Goal: Transaction & Acquisition: Purchase product/service

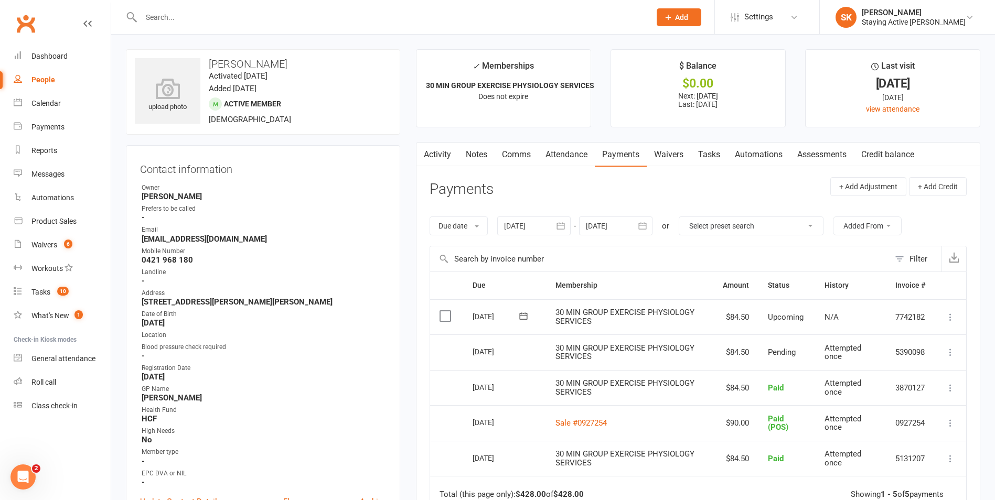
click at [583, 16] on input "text" at bounding box center [390, 17] width 505 height 15
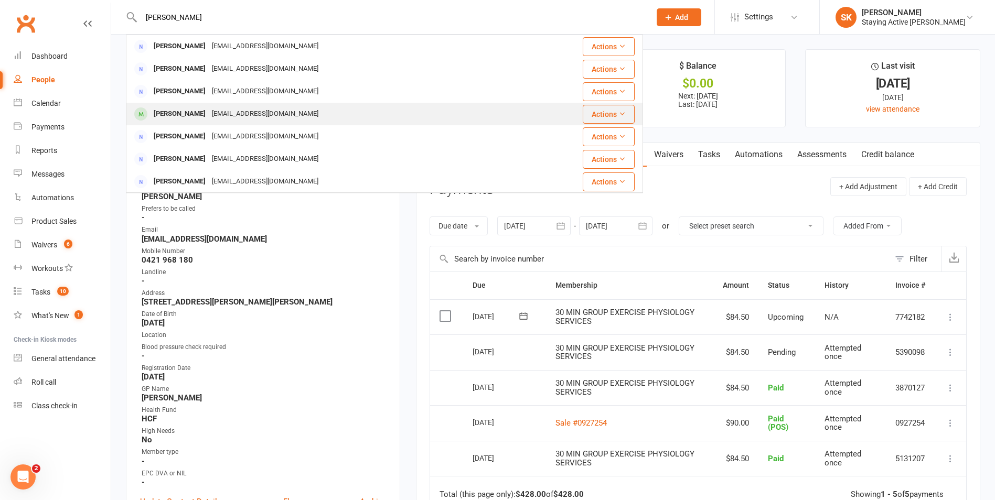
scroll to position [52, 0]
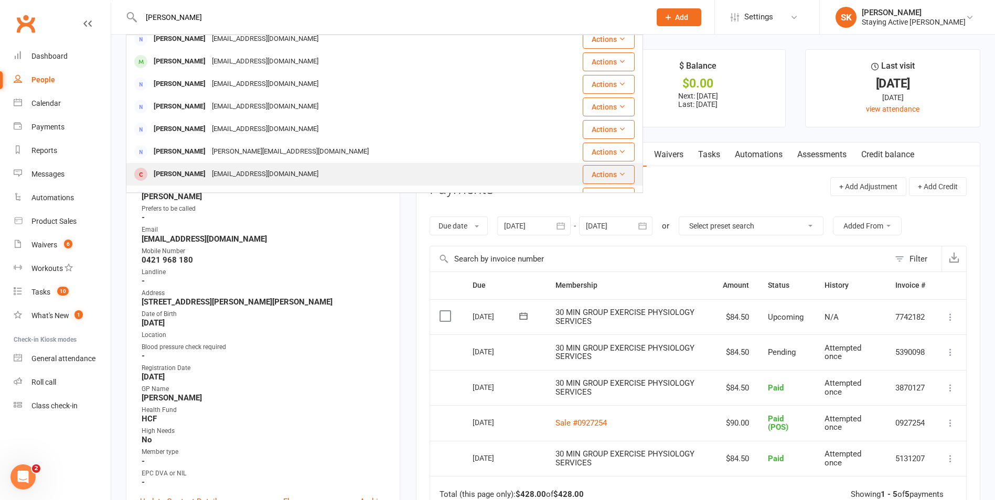
type input "philip wi"
click at [295, 165] on div "Phil Wilson philthewill@yahoo.com.au" at bounding box center [334, 174] width 415 height 21
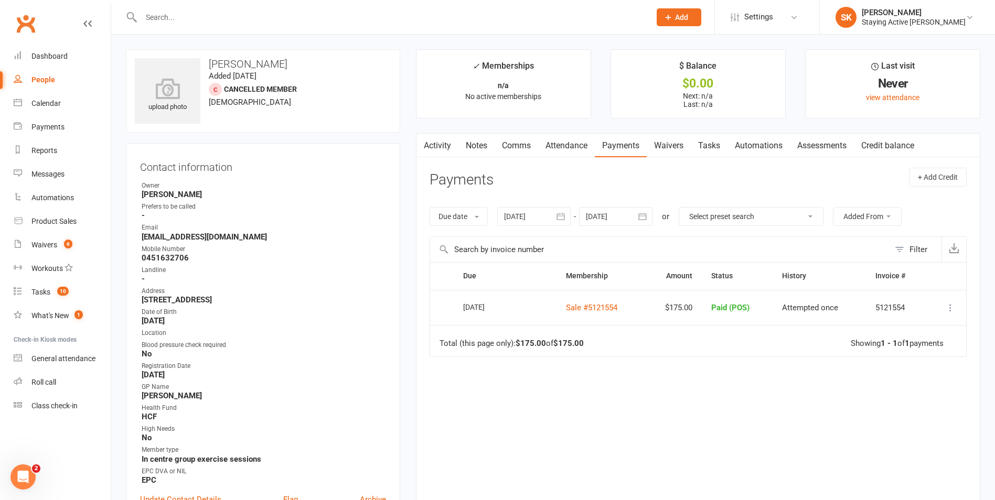
click at [834, 147] on link "Assessments" at bounding box center [822, 146] width 64 height 24
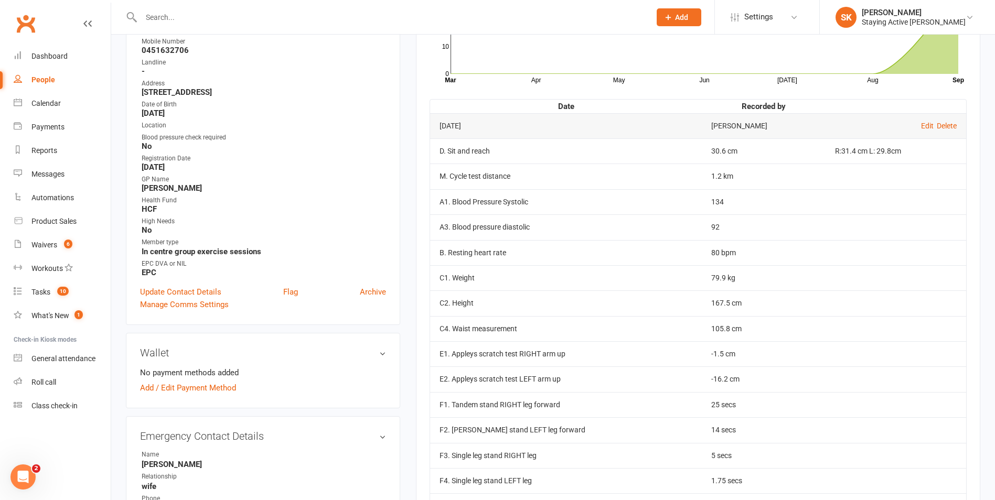
scroll to position [105, 0]
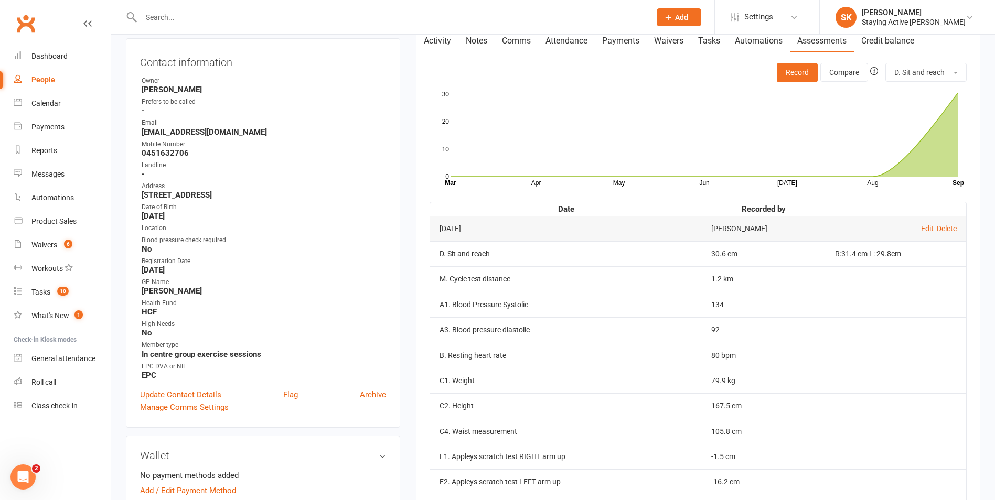
click at [577, 28] on div at bounding box center [384, 17] width 517 height 34
click at [580, 21] on input "text" at bounding box center [390, 17] width 505 height 15
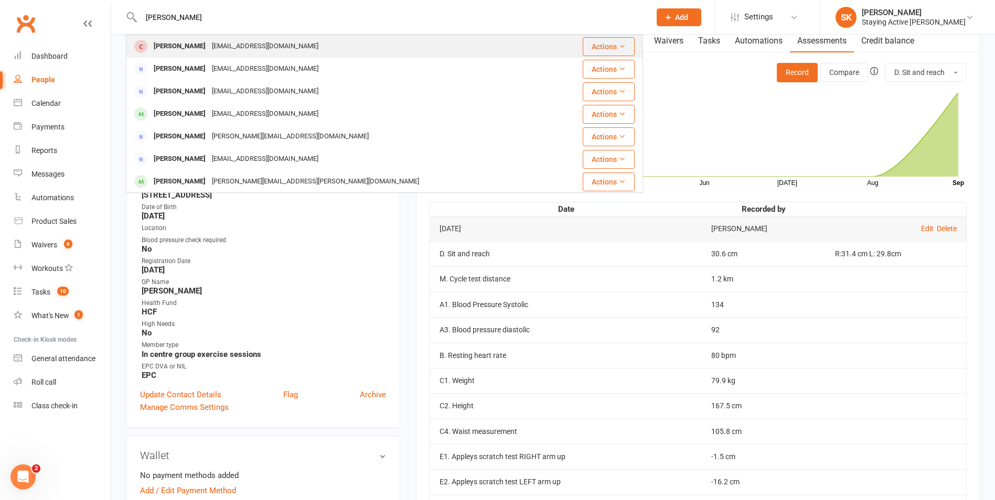
type input "bartone"
click at [157, 49] on div "Joanne Bartone" at bounding box center [179, 46] width 58 height 15
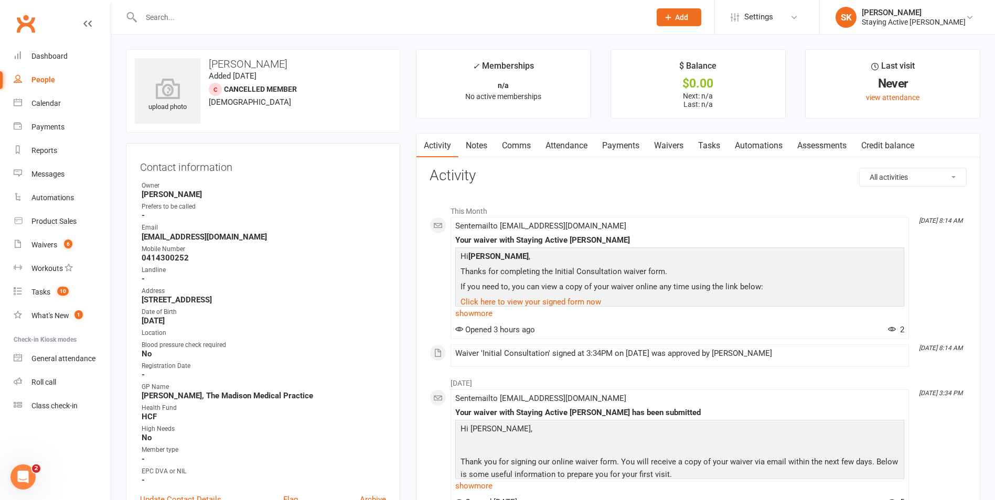
click at [400, 21] on input "text" at bounding box center [390, 17] width 505 height 15
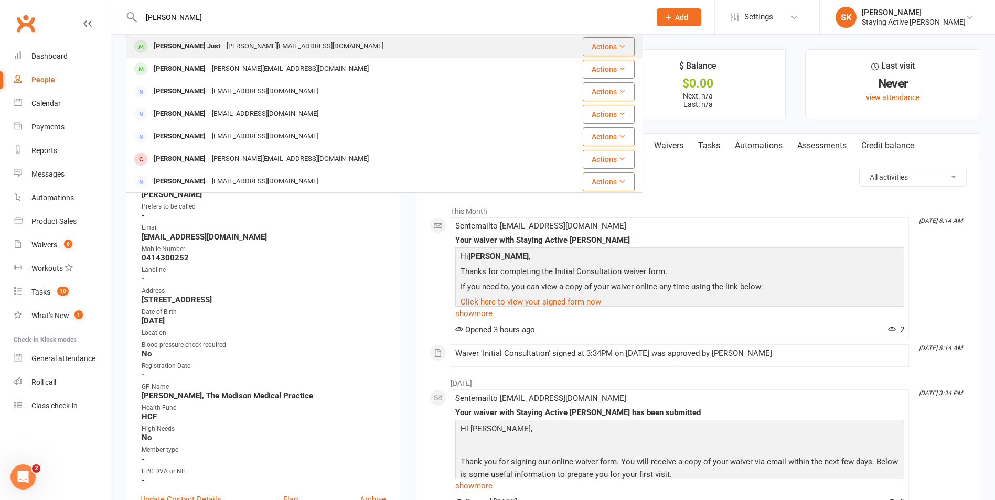
type input "dennice"
click at [311, 50] on div "Dennice Just dennice@bigpond.net.au" at bounding box center [336, 46] width 419 height 21
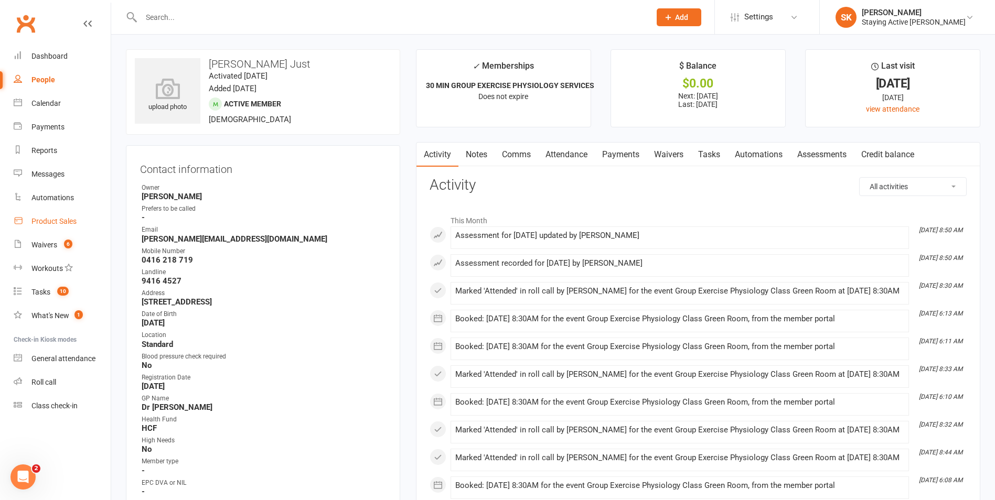
click at [64, 220] on div "Product Sales" at bounding box center [53, 221] width 45 height 8
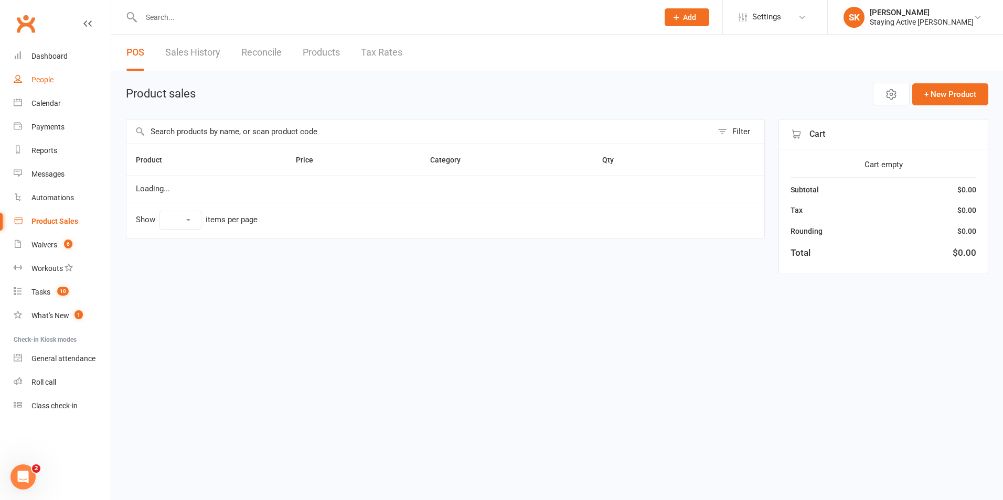
select select "100"
click at [835, 91] on button "Open POS Portal" at bounding box center [812, 94] width 115 height 22
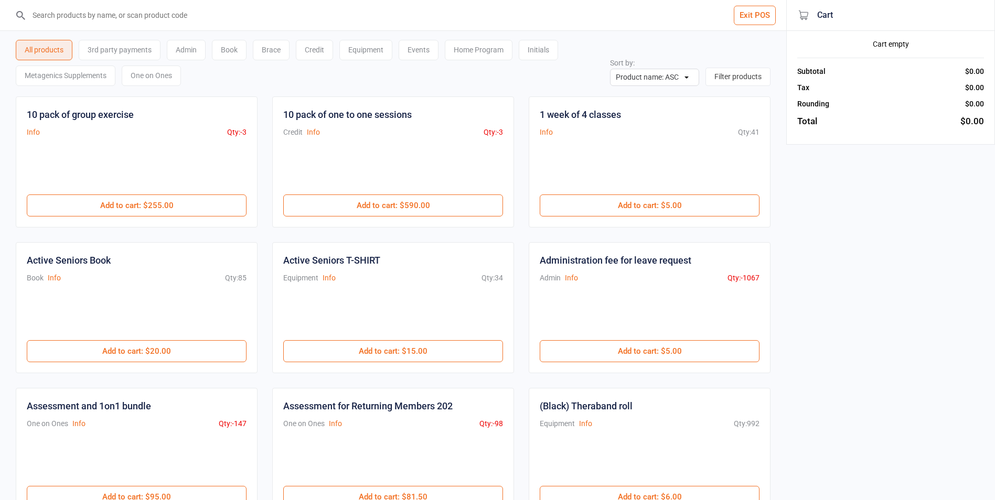
click at [374, 51] on div "Equipment" at bounding box center [365, 50] width 53 height 20
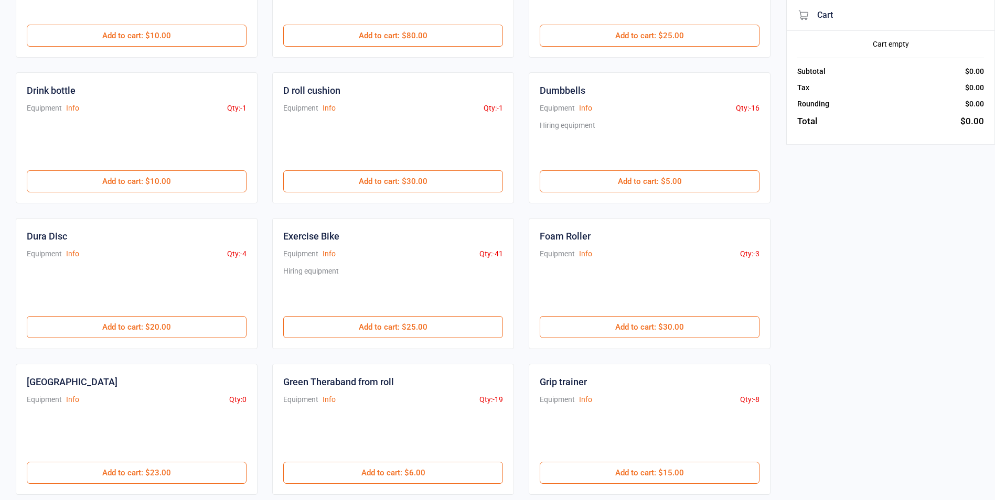
scroll to position [367, 0]
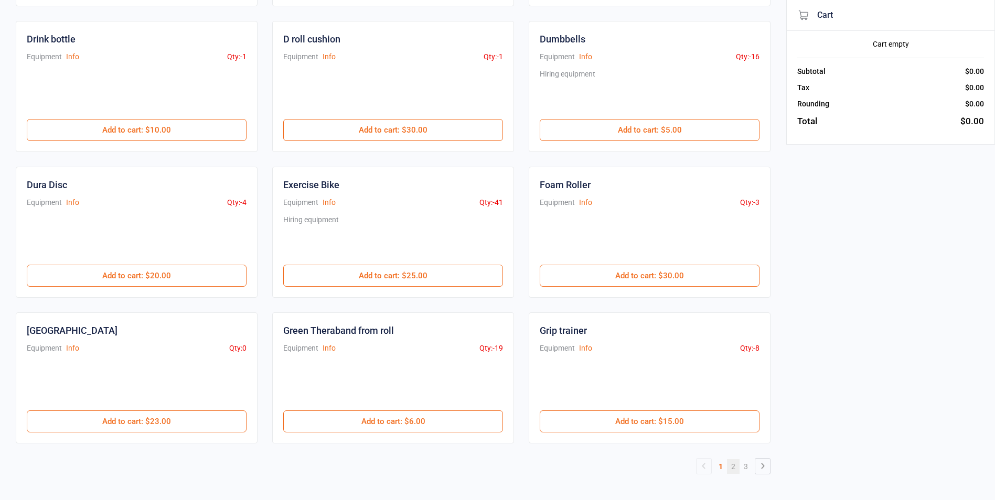
click at [736, 469] on link "2" at bounding box center [733, 466] width 13 height 15
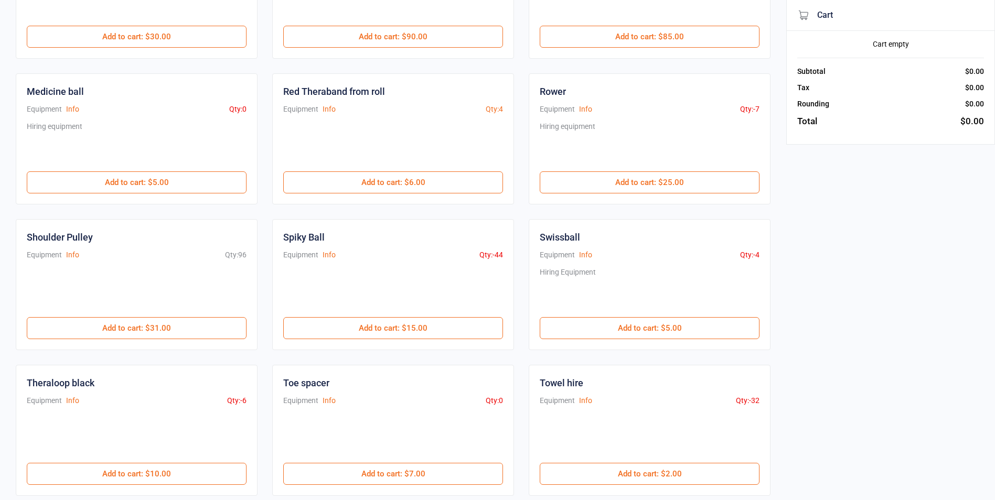
scroll to position [262, 0]
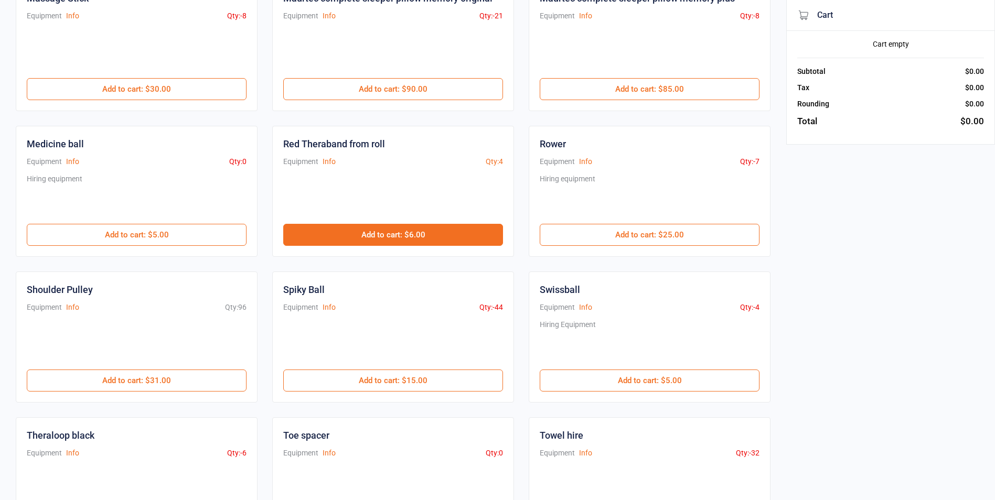
click at [467, 236] on button "Add to cart : $6.00" at bounding box center [393, 235] width 220 height 22
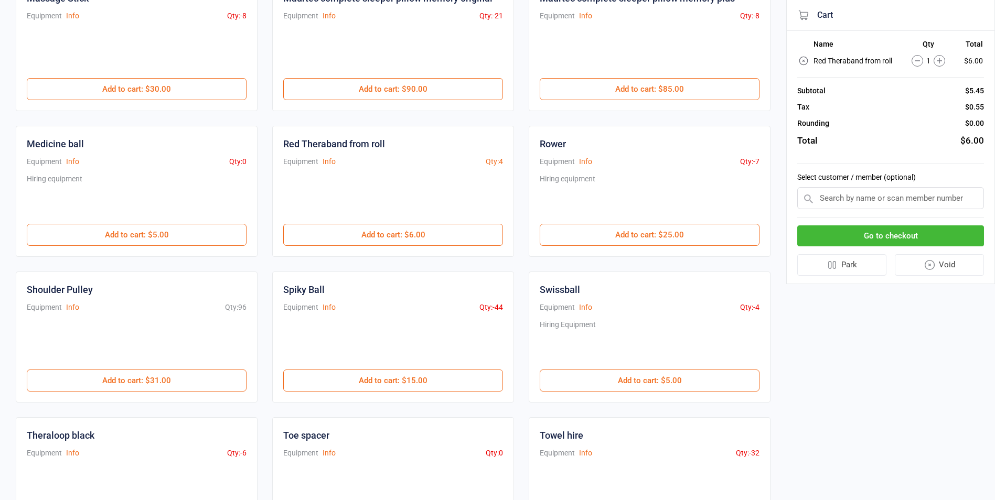
click at [878, 210] on div "Select customer / member (optional)" at bounding box center [890, 190] width 187 height 53
click at [882, 201] on input "text" at bounding box center [890, 198] width 187 height 22
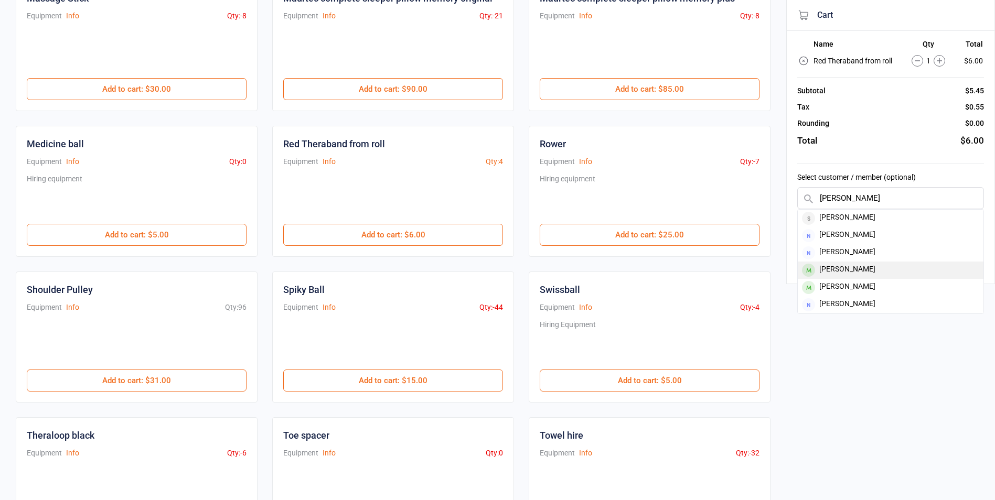
type input "Lois"
click at [825, 273] on div "Lois Mayes" at bounding box center [891, 270] width 186 height 17
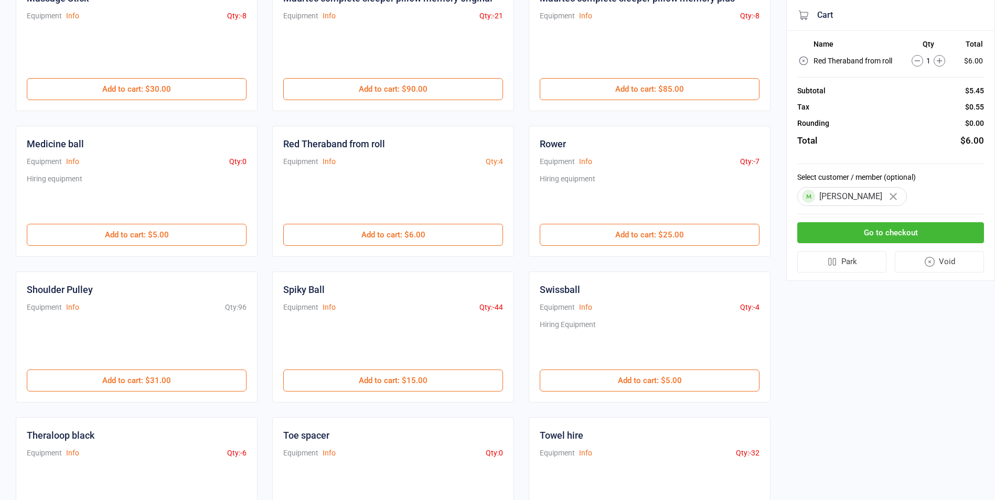
click at [925, 240] on button "Go to checkout" at bounding box center [890, 232] width 187 height 21
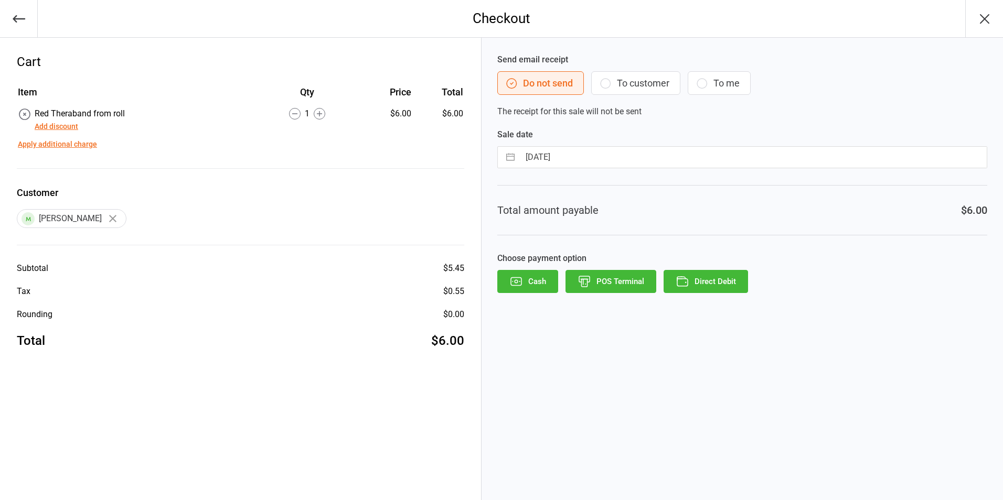
click at [590, 285] on icon "button" at bounding box center [584, 282] width 14 height 14
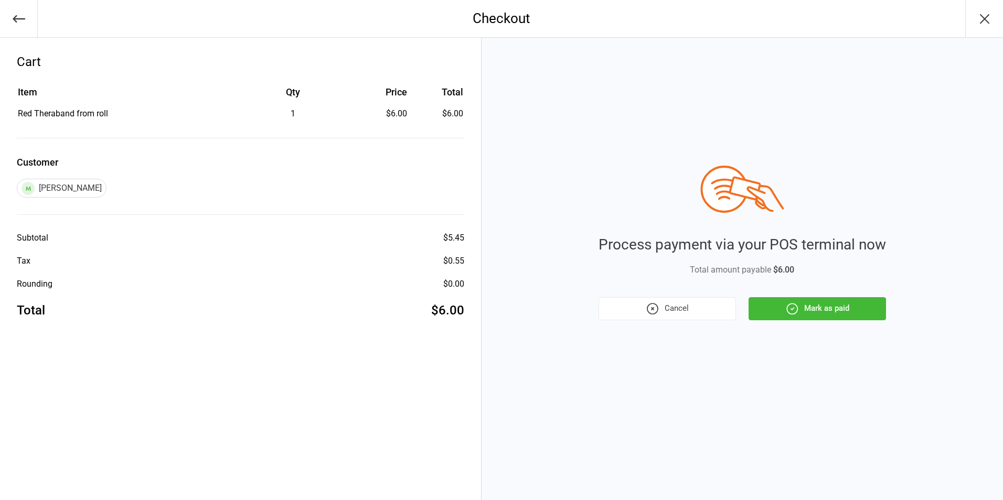
click at [856, 312] on button "Mark as paid" at bounding box center [816, 308] width 137 height 23
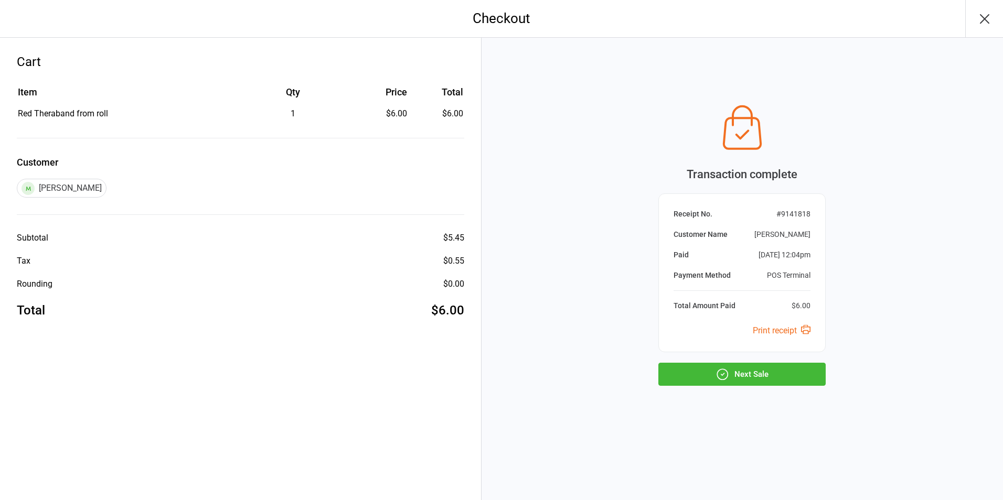
click at [982, 16] on icon "button" at bounding box center [984, 19] width 8 height 8
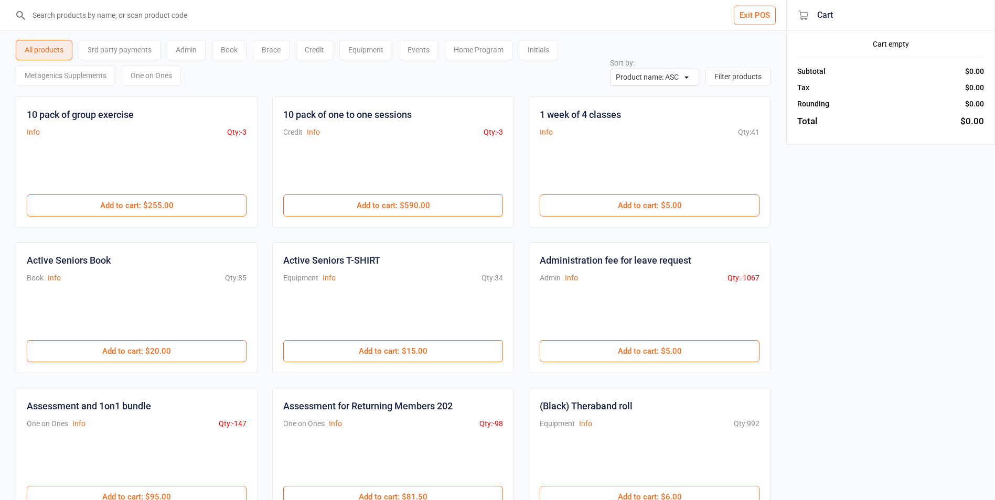
click at [772, 23] on button "Exit POS" at bounding box center [755, 15] width 42 height 19
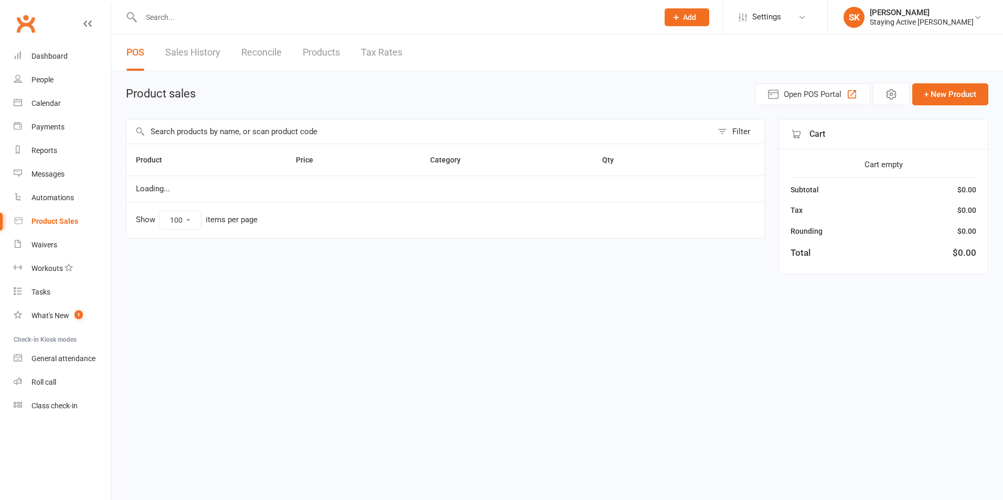
select select "100"
